Goal: Find specific page/section: Find specific page/section

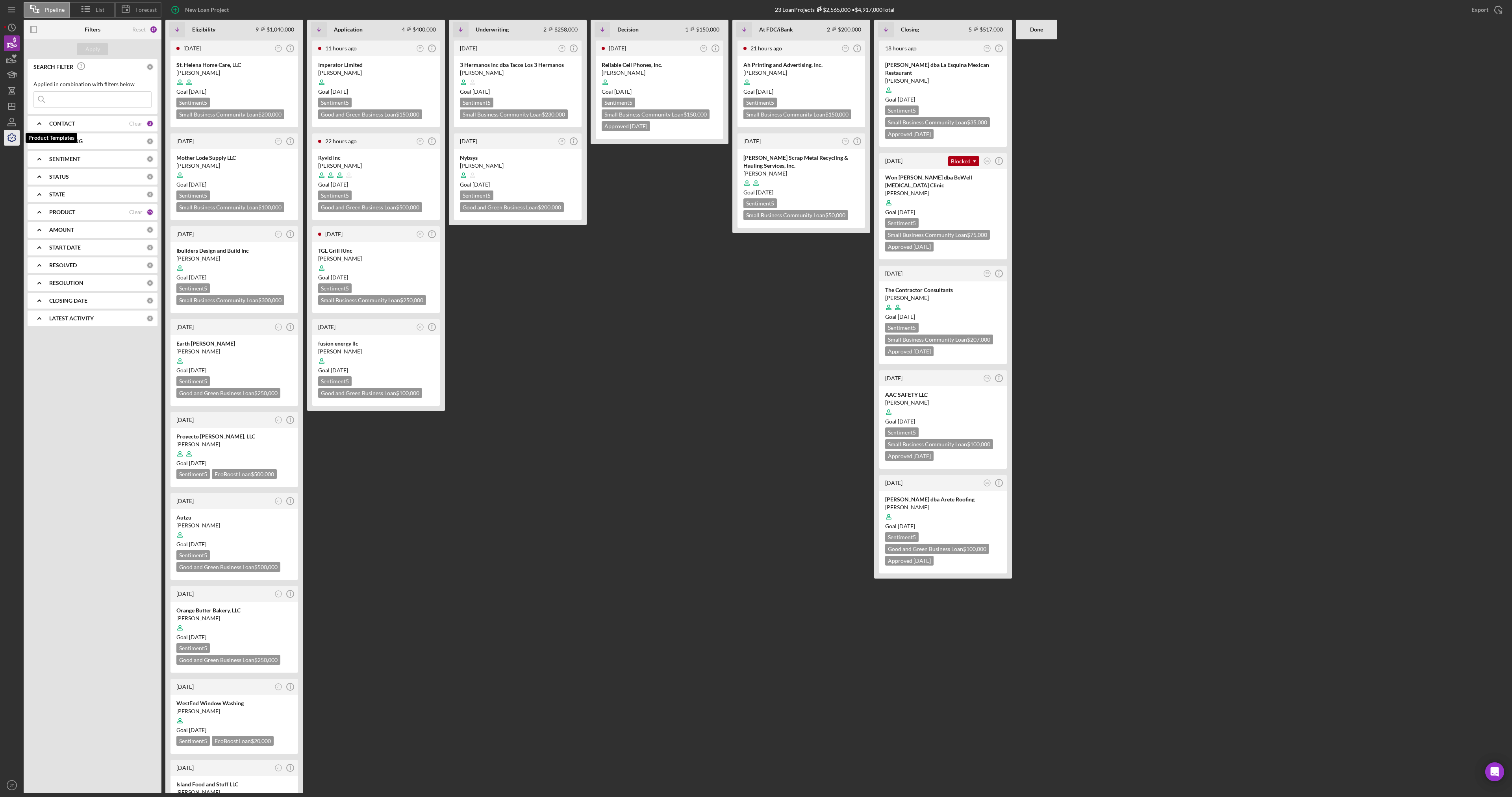
click at [11, 143] on icon "button" at bounding box center [11, 137] width 20 height 20
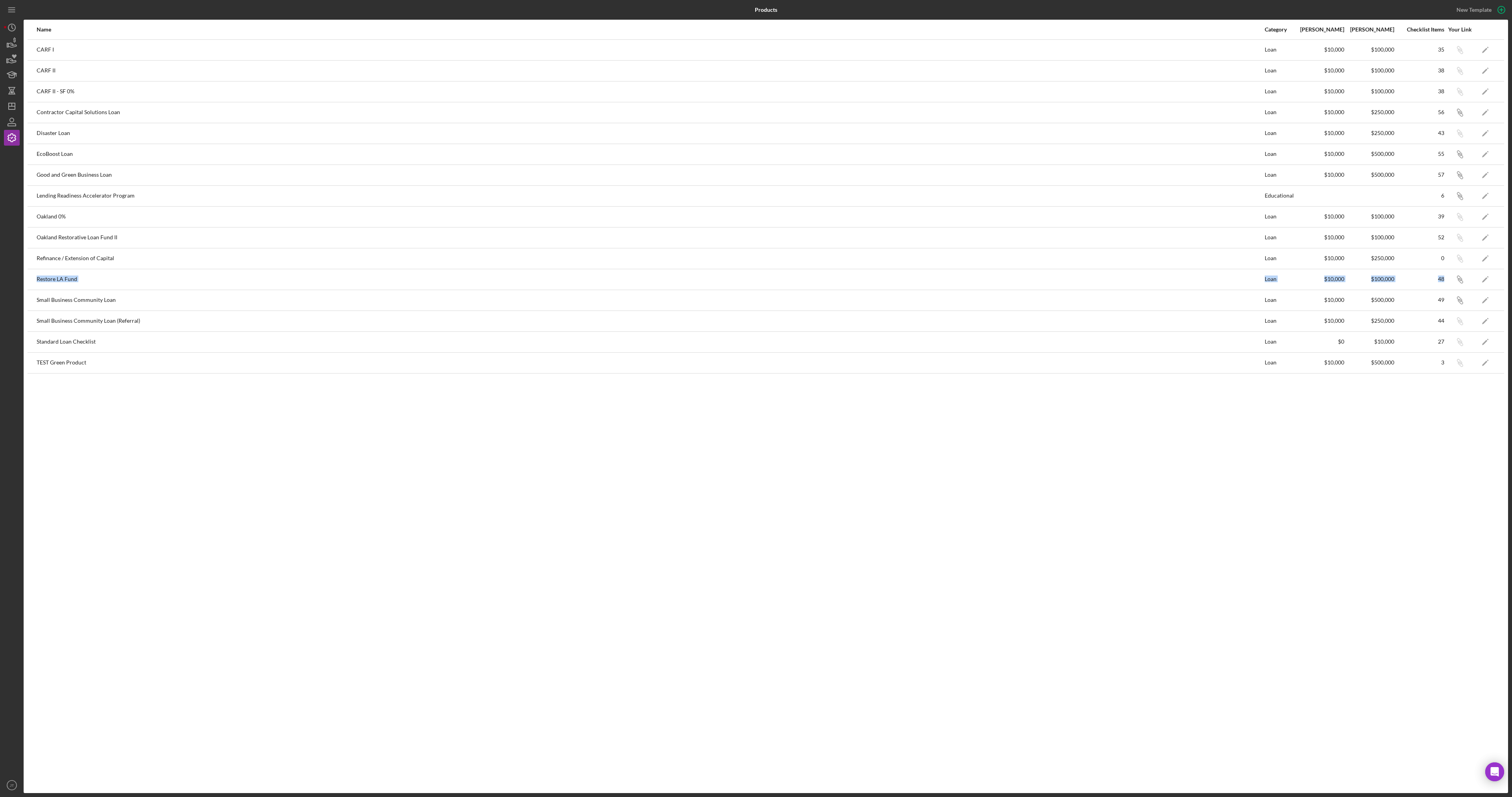
drag, startPoint x: 37, startPoint y: 277, endPoint x: 1470, endPoint y: 279, distance: 1433.0
click at [1470, 279] on tr "Restore LA Fund Loan $10,000 $100,000 48 Icon/Link Icon/Edit" at bounding box center [766, 279] width 1477 height 21
click at [1482, 281] on icon "Icon/Edit" at bounding box center [1486, 279] width 18 height 18
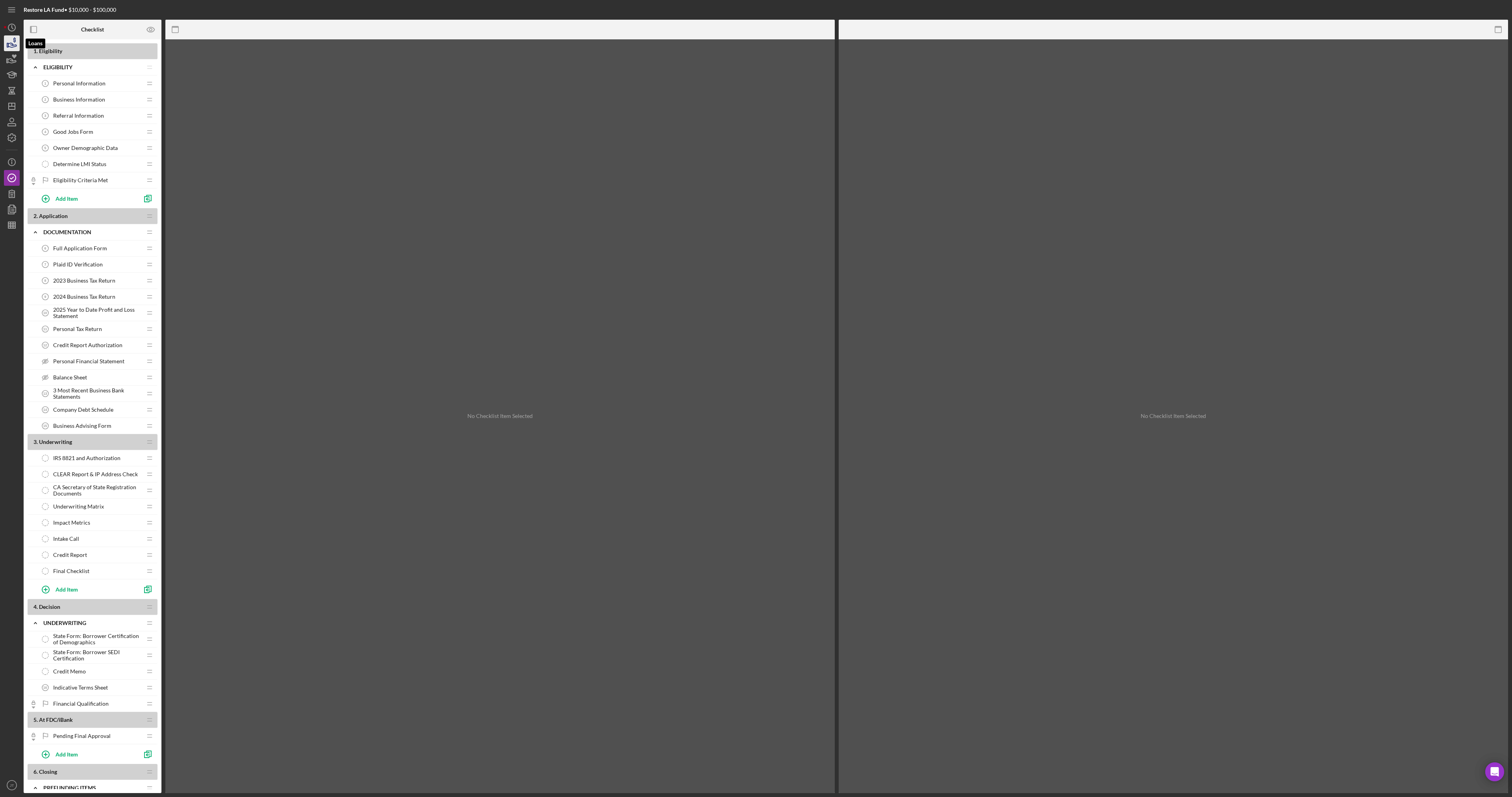
click at [8, 45] on polygon "button" at bounding box center [8, 45] width 1 height 4
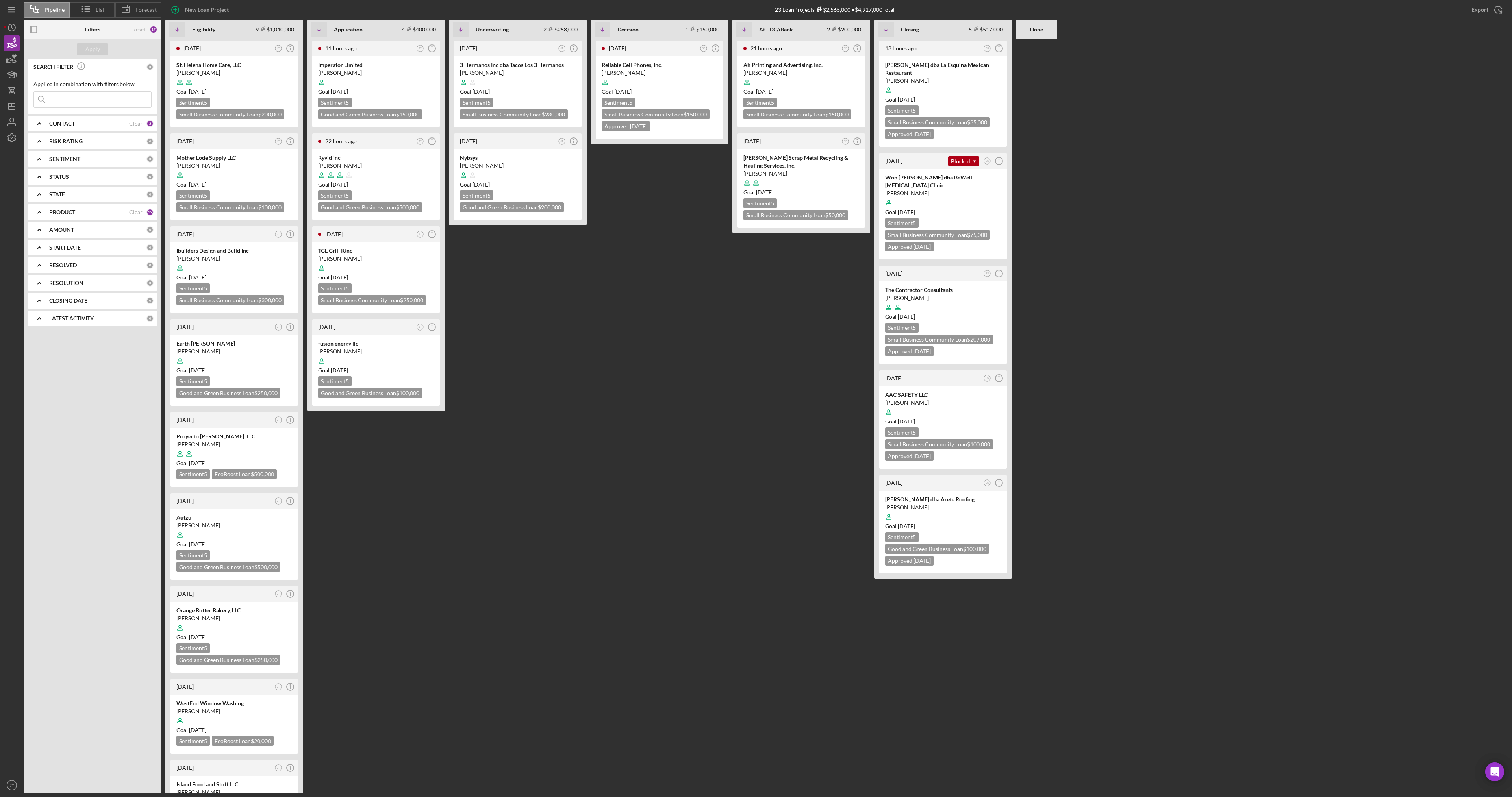
click at [671, 203] on div "2 months ago SS Icon/Info Reliable Cell Phones, Inc. Maria Pineda Goal 3 months…" at bounding box center [659, 416] width 138 height 754
